Goal: Navigation & Orientation: Find specific page/section

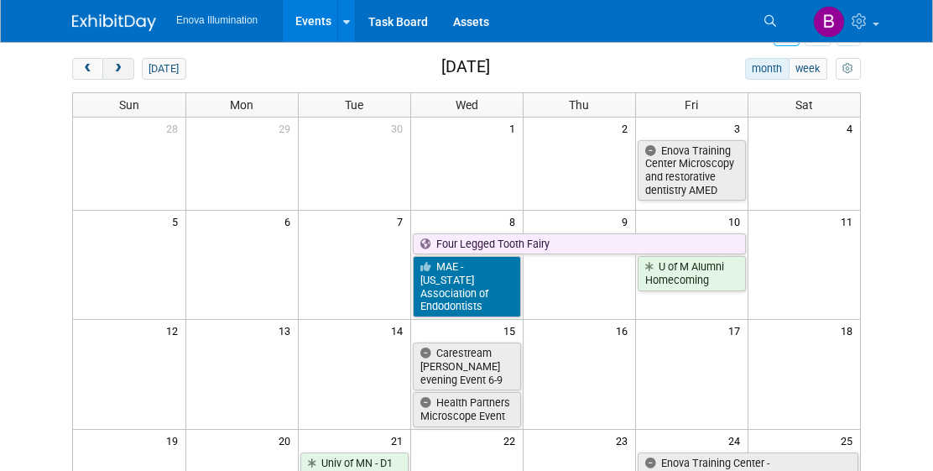
click at [124, 73] on button "next" at bounding box center [117, 69] width 31 height 22
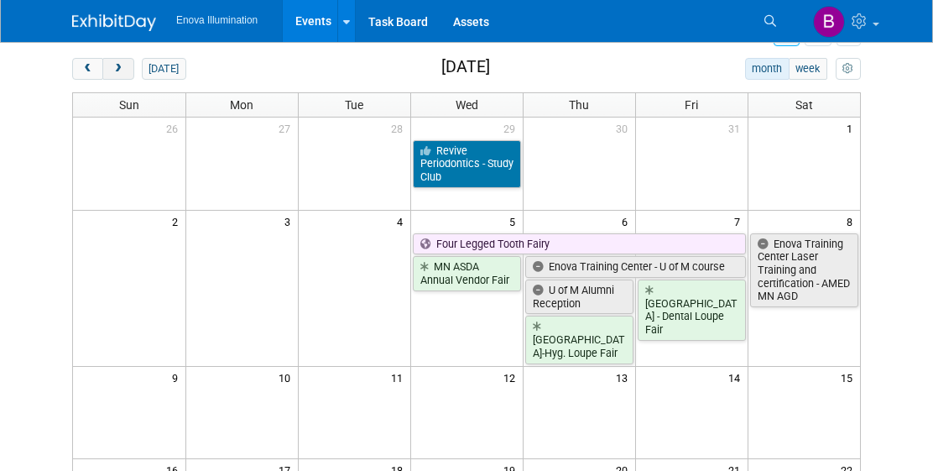
click at [124, 73] on button "next" at bounding box center [117, 69] width 31 height 22
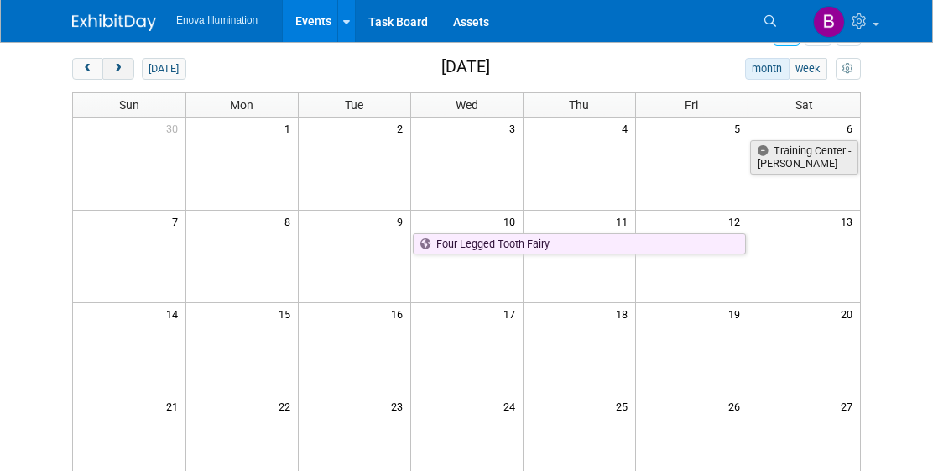
click at [124, 73] on button "next" at bounding box center [117, 69] width 31 height 22
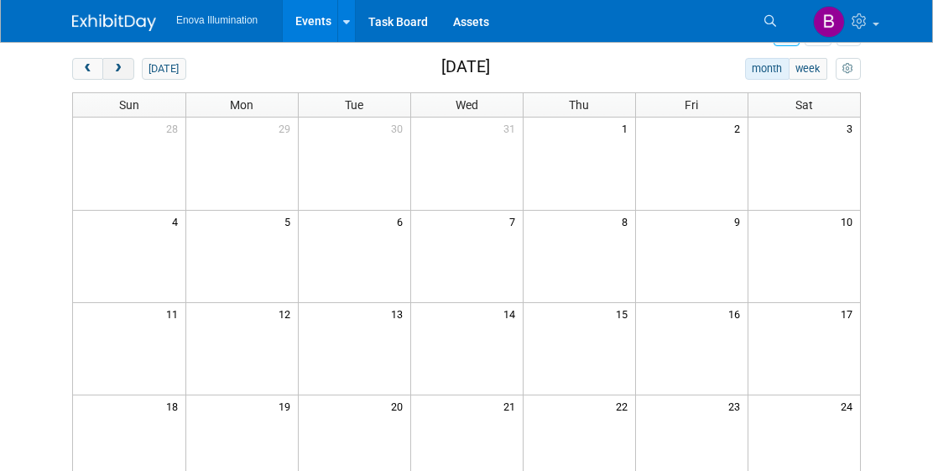
click at [124, 73] on button "next" at bounding box center [117, 69] width 31 height 22
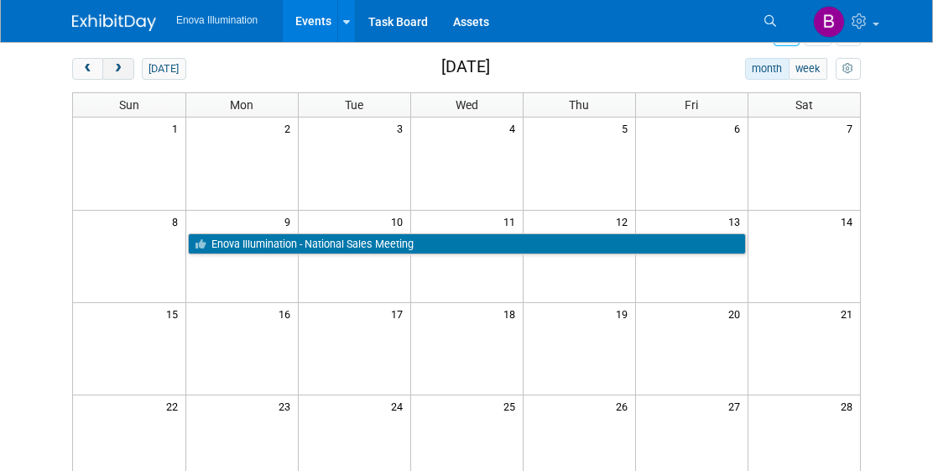
click at [124, 73] on button "next" at bounding box center [117, 69] width 31 height 22
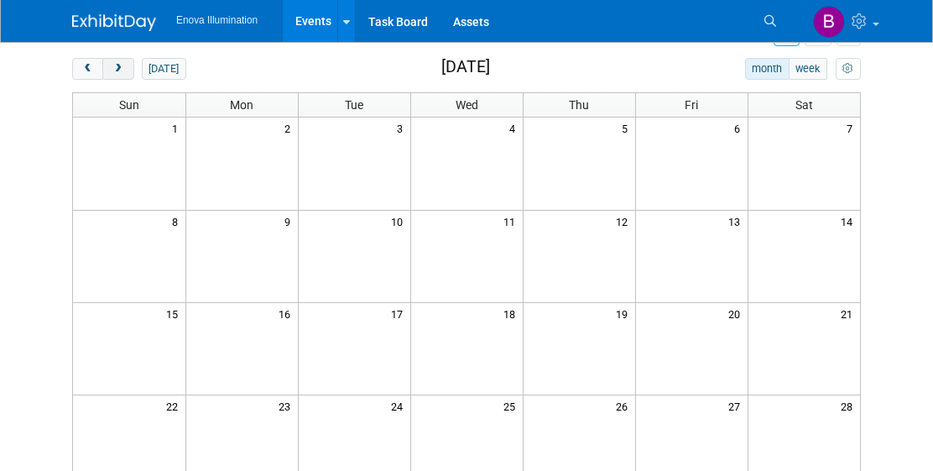
click at [124, 73] on button "next" at bounding box center [117, 69] width 31 height 22
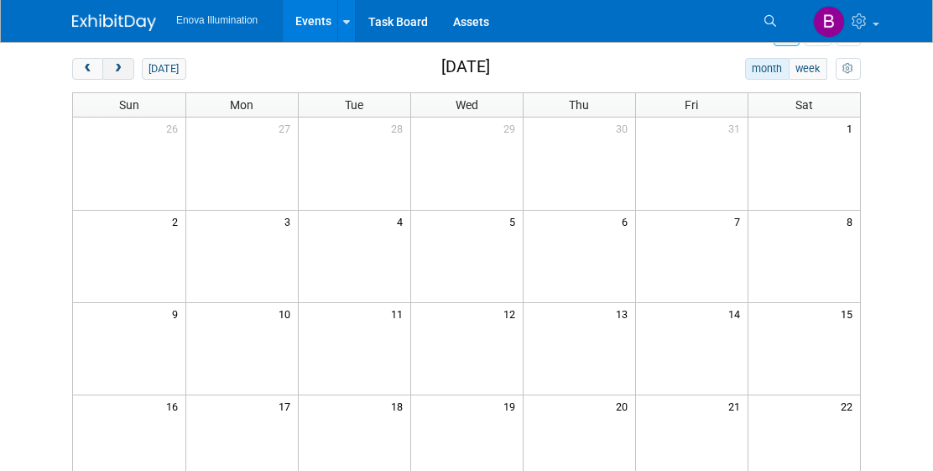
click at [124, 73] on button "next" at bounding box center [117, 69] width 31 height 22
click at [85, 71] on span "prev" at bounding box center [87, 69] width 13 height 11
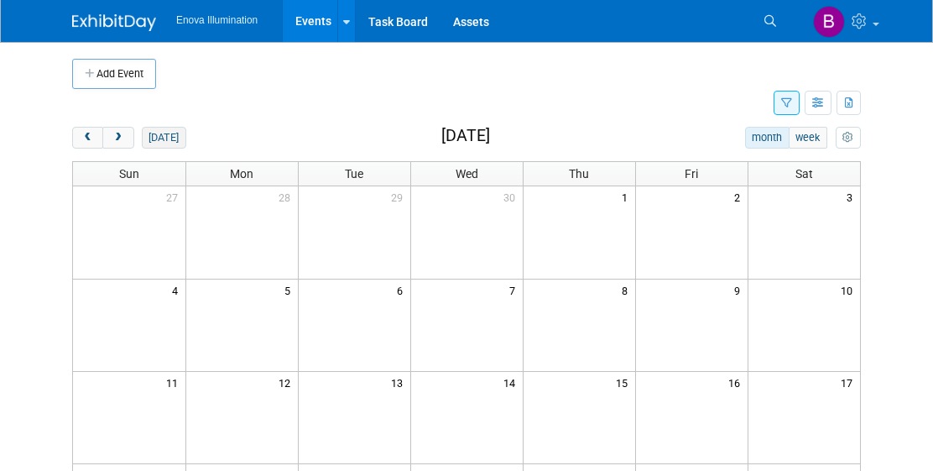
click at [164, 141] on button "[DATE]" at bounding box center [164, 138] width 44 height 22
